Goal: Task Accomplishment & Management: Use online tool/utility

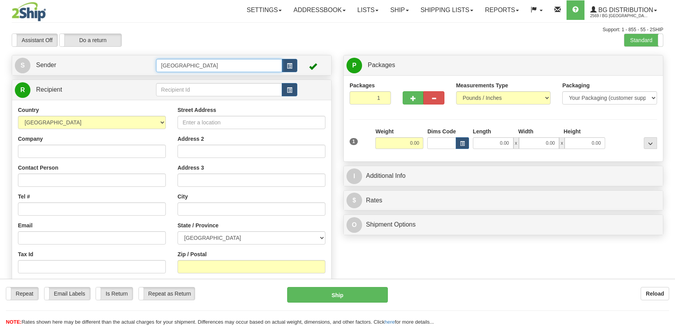
click at [188, 66] on input "[GEOGRAPHIC_DATA]" at bounding box center [219, 65] width 126 height 13
drag, startPoint x: 0, startPoint y: 0, endPoint x: 127, endPoint y: 62, distance: 141.7
click at [158, 63] on input "[GEOGRAPHIC_DATA]" at bounding box center [219, 65] width 126 height 13
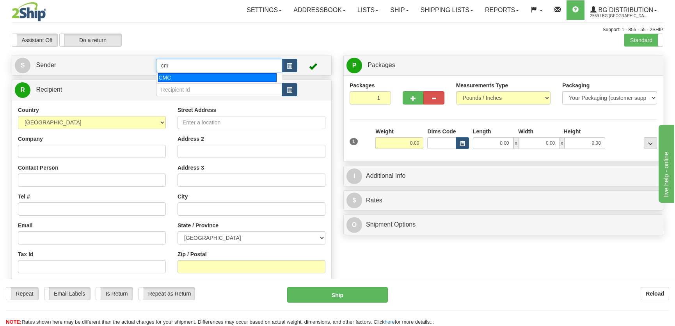
click at [172, 75] on div "CMC" at bounding box center [217, 77] width 118 height 9
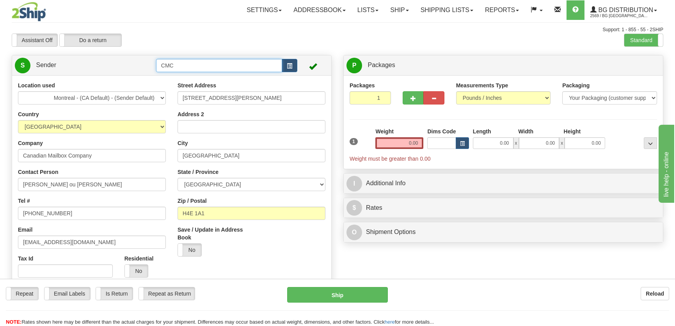
scroll to position [71, 0]
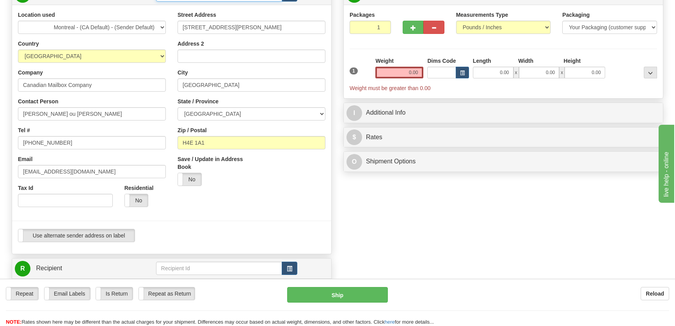
type input "CMC"
click at [197, 273] on input "text" at bounding box center [219, 268] width 126 height 13
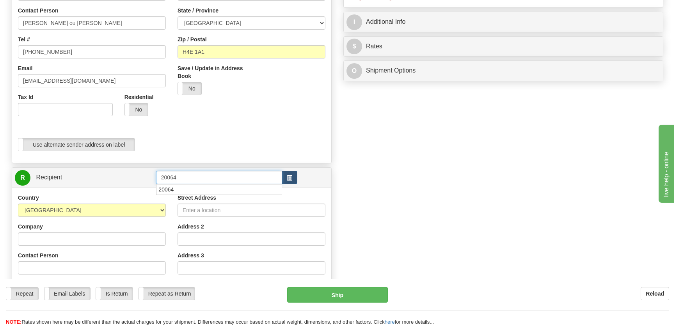
scroll to position [177, 0]
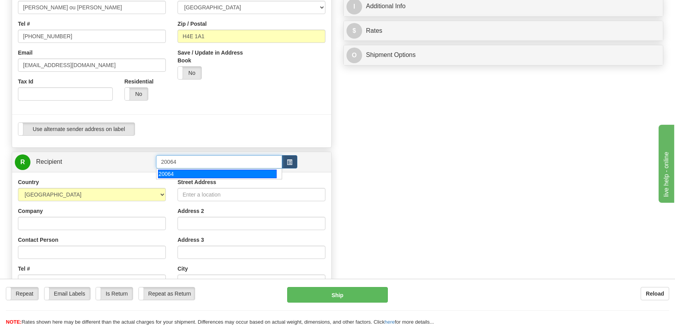
click at [199, 170] on div "20064" at bounding box center [217, 174] width 118 height 9
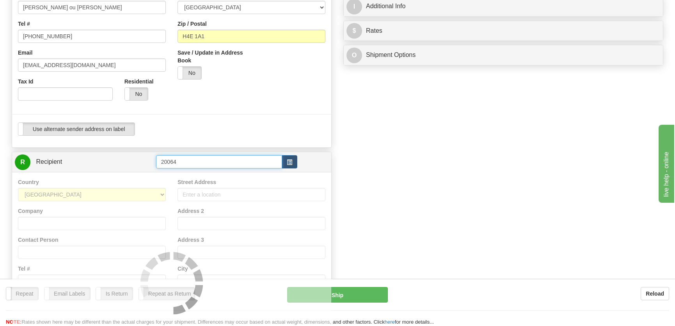
type input "20064"
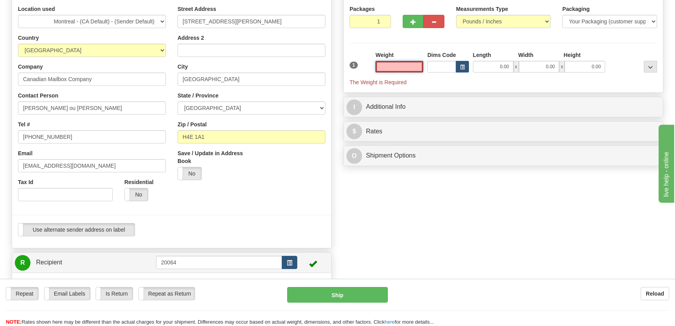
scroll to position [213, 0]
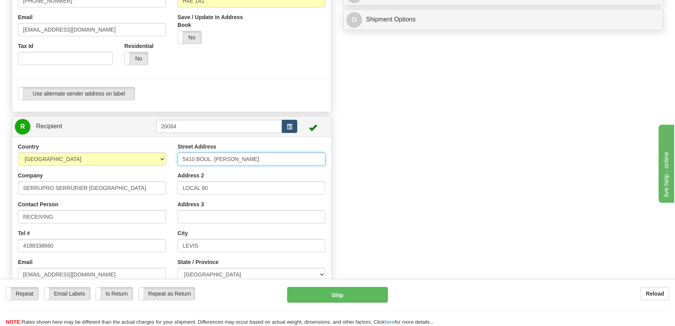
type input "0.00"
drag, startPoint x: 301, startPoint y: 162, endPoint x: 101, endPoint y: 154, distance: 200.3
click at [103, 154] on div "Country AFGHANISTAN ALAND ISLANDS ALBANIA ALGERIA AMERICAN SAMOA ANDORRA ANGOLA…" at bounding box center [171, 244] width 319 height 202
type input "1378 rue King Ouest"
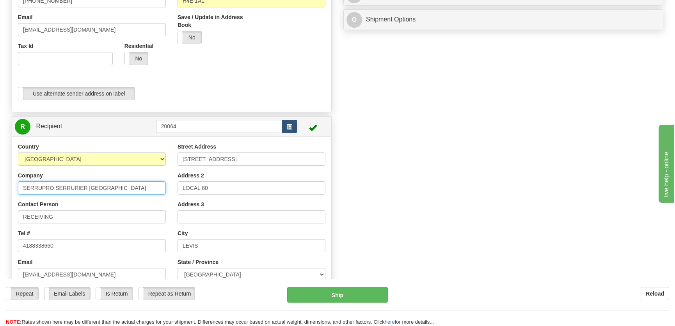
type input "Serrurerie Multi-Cle ENR."
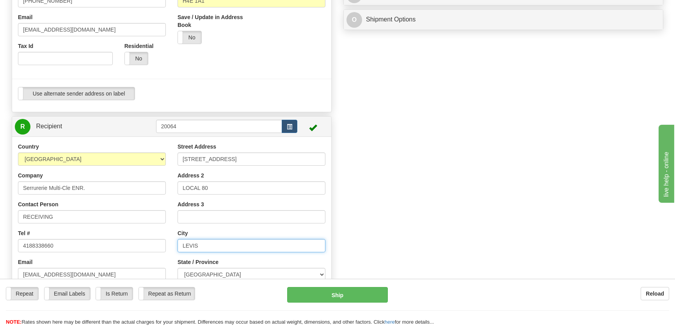
type input "Sherbrooke"
type input "J1J 2B6"
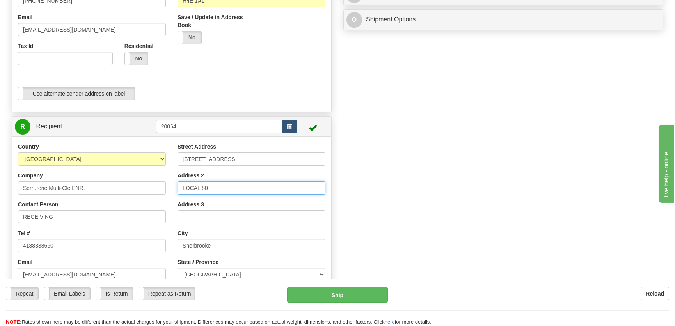
drag, startPoint x: 223, startPoint y: 192, endPoint x: 130, endPoint y: 195, distance: 92.5
click at [130, 195] on div "Country AFGHANISTAN ALAND ISLANDS ALBANIA ALGERIA AMERICAN SAMOA ANDORRA ANGOLA…" at bounding box center [171, 244] width 319 height 202
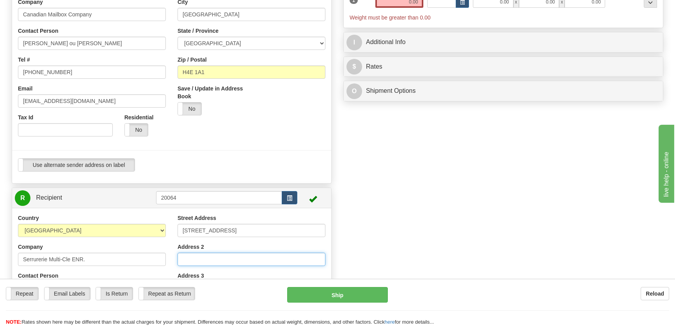
scroll to position [35, 0]
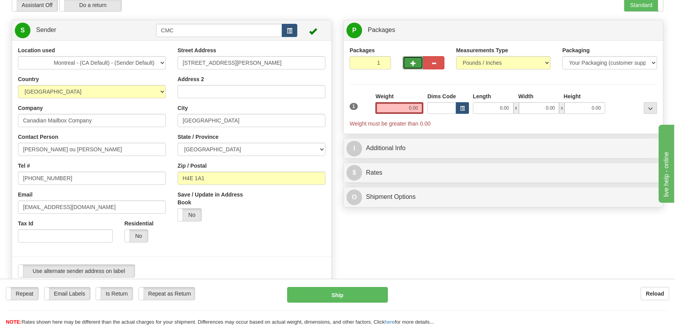
click at [408, 63] on button "button" at bounding box center [413, 62] width 21 height 13
radio input "true"
type input "2"
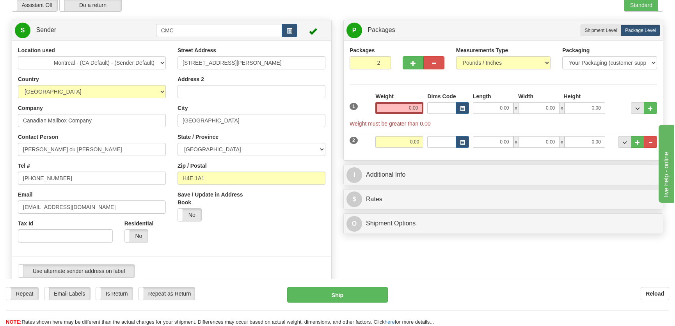
click at [516, 104] on span "x" at bounding box center [515, 108] width 5 height 12
click at [499, 109] on input "0.00" at bounding box center [493, 108] width 41 height 12
type input "20.00"
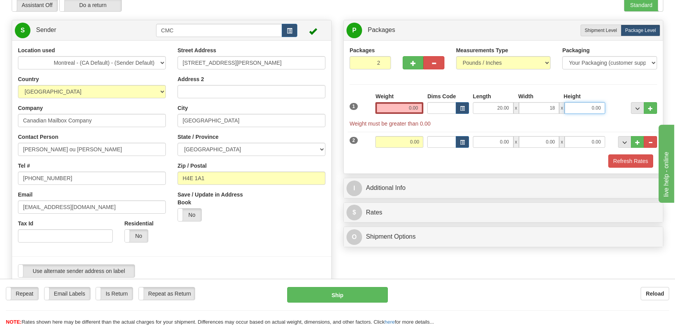
type input "18.00"
type input "7.00"
click at [504, 148] on div "2 Weight 0.00 Dims Code Length Width Height" at bounding box center [503, 141] width 311 height 26
click at [503, 143] on input "0.00" at bounding box center [493, 142] width 41 height 12
type input "20.00"
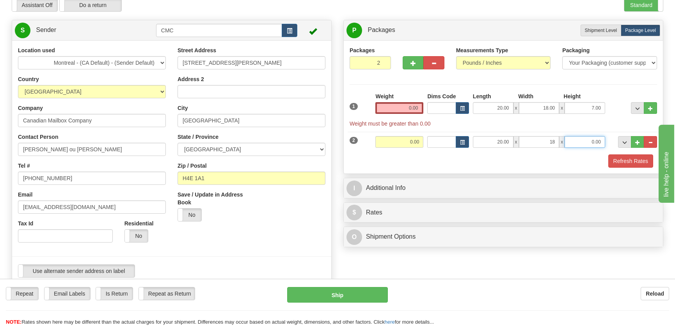
type input "18.00"
type input "7.00"
click at [398, 109] on input "0.00" at bounding box center [399, 108] width 48 height 12
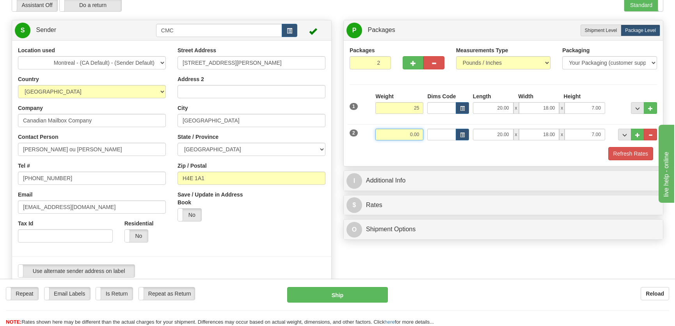
click at [415, 137] on input "0.00" at bounding box center [399, 135] width 48 height 12
type input "25.00"
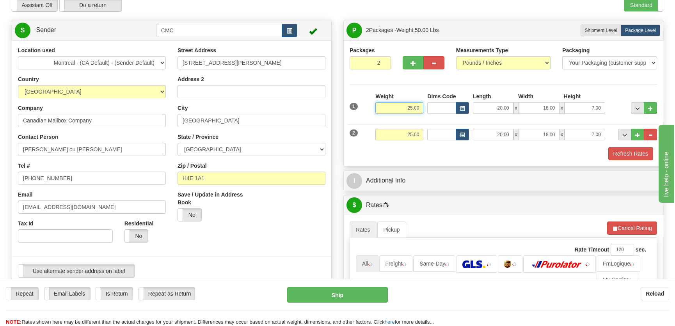
click at [420, 109] on input "25.00" at bounding box center [399, 108] width 48 height 12
type input "0.00"
type input "25.00"
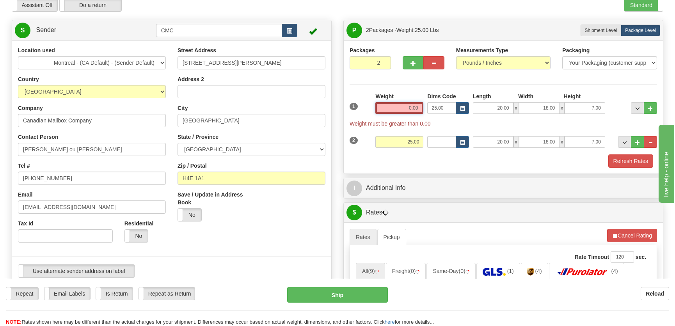
type input "25.000.00"
click at [409, 108] on input "25.000.00" at bounding box center [399, 108] width 48 height 12
drag, startPoint x: 396, startPoint y: 108, endPoint x: 421, endPoint y: 108, distance: 25.0
click at [421, 108] on input "25.000.00" at bounding box center [399, 108] width 48 height 12
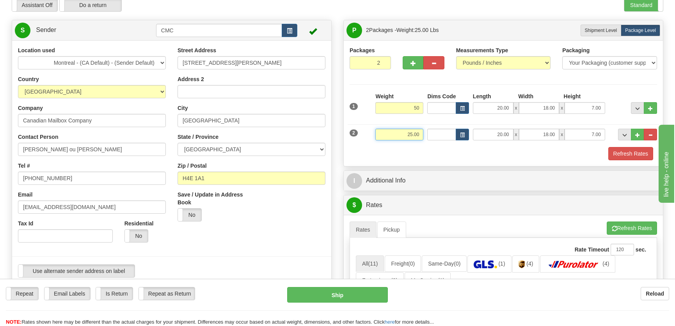
click at [409, 137] on input "25.00" at bounding box center [399, 135] width 48 height 12
type input "50.00"
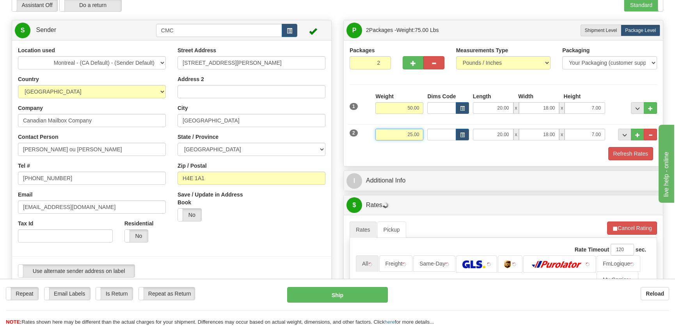
click at [409, 137] on input "25.00" at bounding box center [399, 135] width 48 height 12
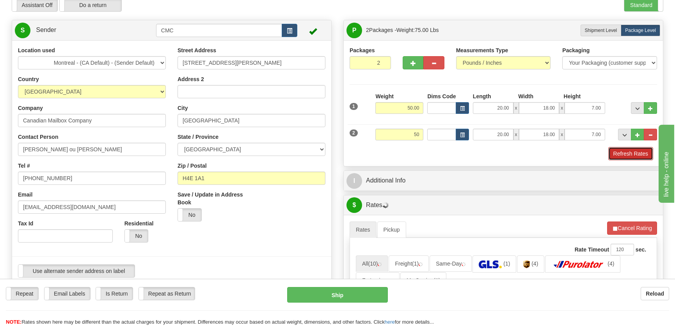
type input "50.00"
click at [620, 154] on button "Refresh Rates" at bounding box center [630, 153] width 45 height 13
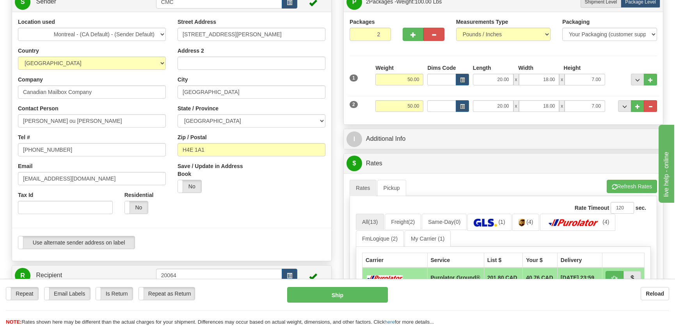
scroll to position [0, 0]
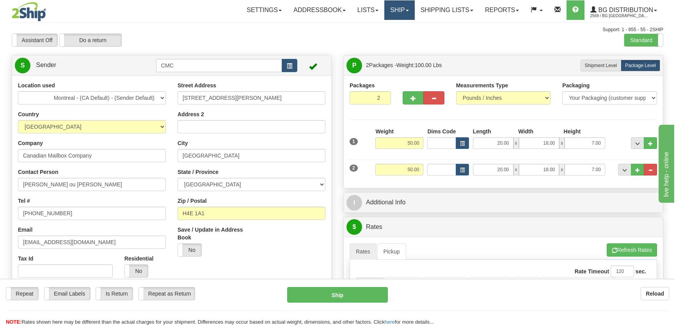
click at [397, 11] on link "Ship" at bounding box center [399, 10] width 30 height 20
click at [384, 25] on span "Ship Screen" at bounding box center [375, 27] width 30 height 6
